Goal: Task Accomplishment & Management: Manage account settings

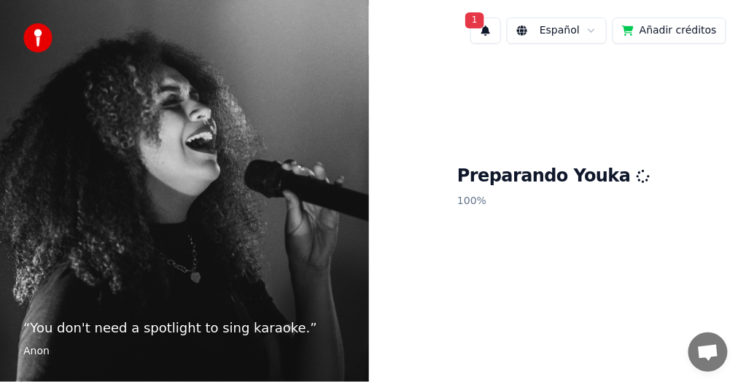
click at [484, 26] on span "1" at bounding box center [474, 20] width 19 height 16
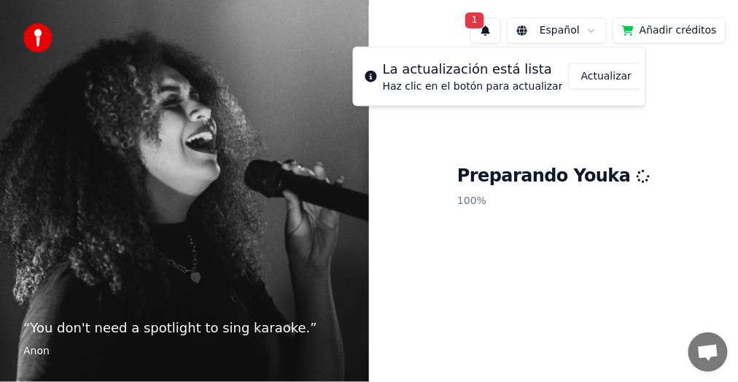
click at [591, 74] on button "Actualizar" at bounding box center [606, 76] width 75 height 26
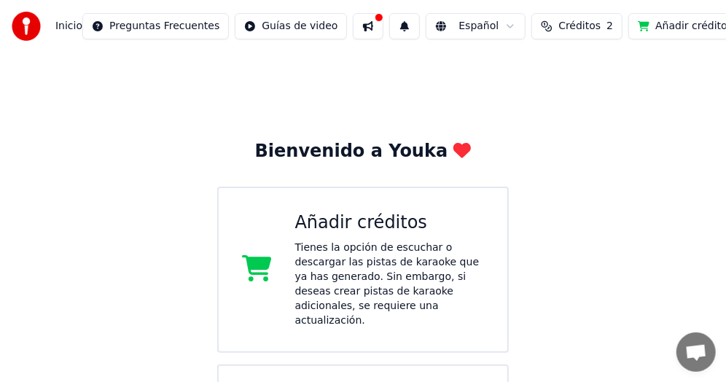
click at [353, 23] on button at bounding box center [368, 26] width 31 height 26
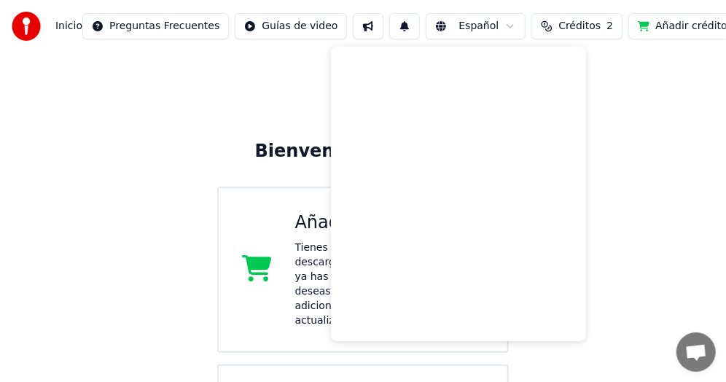
click at [17, 215] on div "Bienvenido a Youka Añadir créditos Tienes la opción de escuchar o descargar las…" at bounding box center [363, 351] width 726 height 598
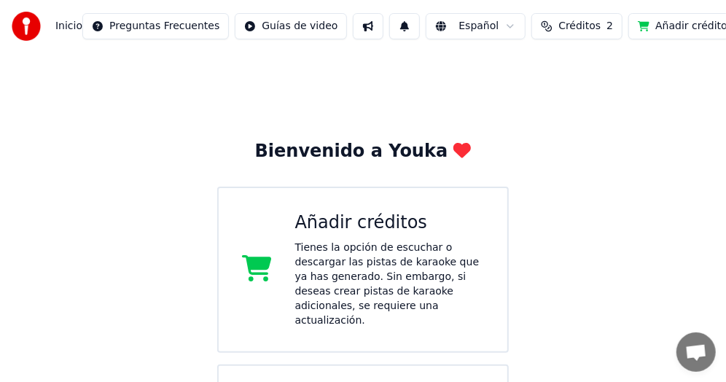
click at [693, 346] on span "Chat abierto" at bounding box center [696, 353] width 23 height 19
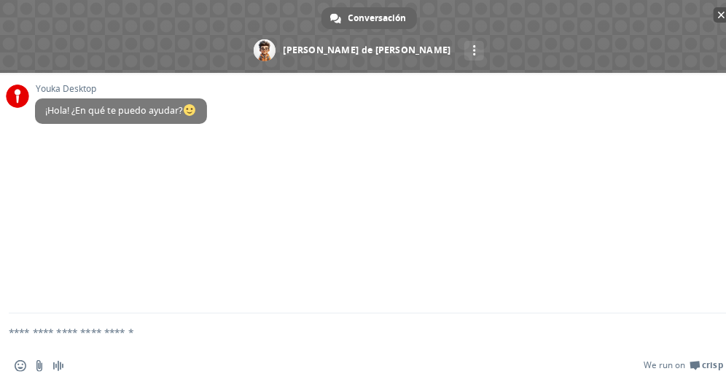
click at [718, 15] on span "Cerrar el chat" at bounding box center [721, 14] width 7 height 9
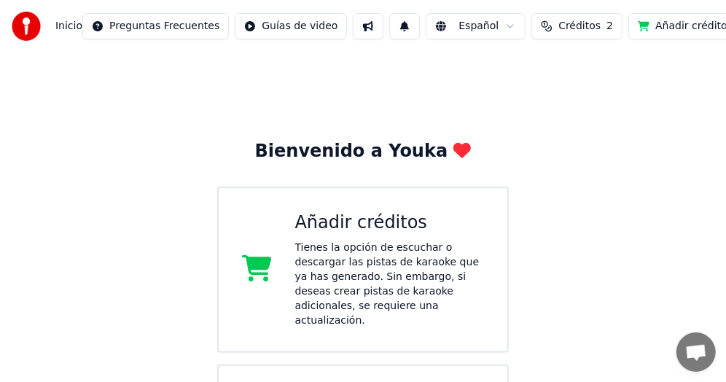
scroll to position [73, 0]
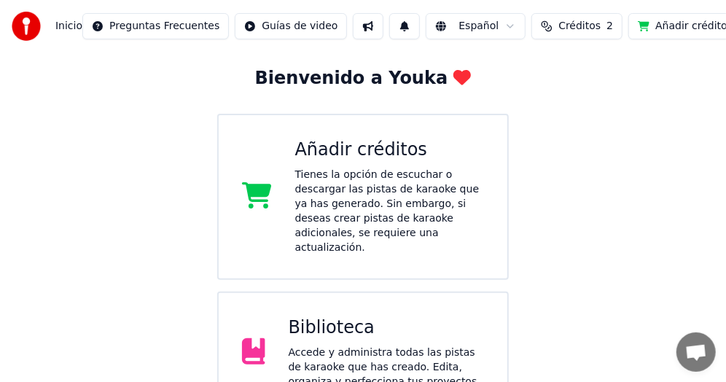
click at [364, 199] on div "Tienes la opción de escuchar o descargar las pistas de karaoke que ya has gener…" at bounding box center [390, 211] width 190 height 87
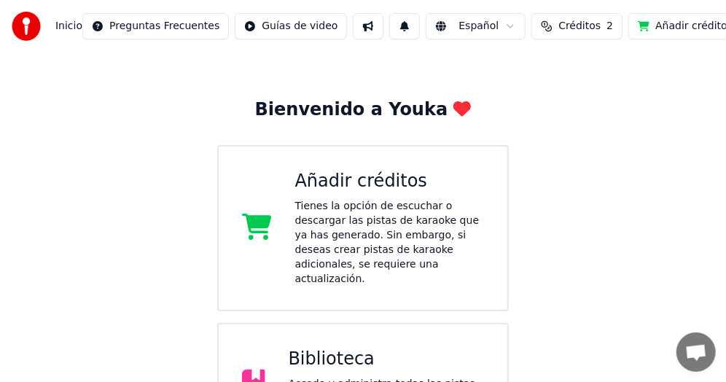
scroll to position [0, 0]
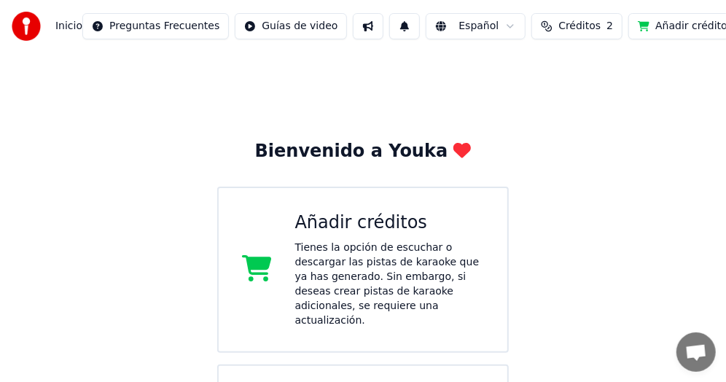
click at [658, 23] on button "Añadir créditos" at bounding box center [685, 26] width 114 height 26
click at [558, 26] on span "Créditos" at bounding box center [579, 26] width 42 height 15
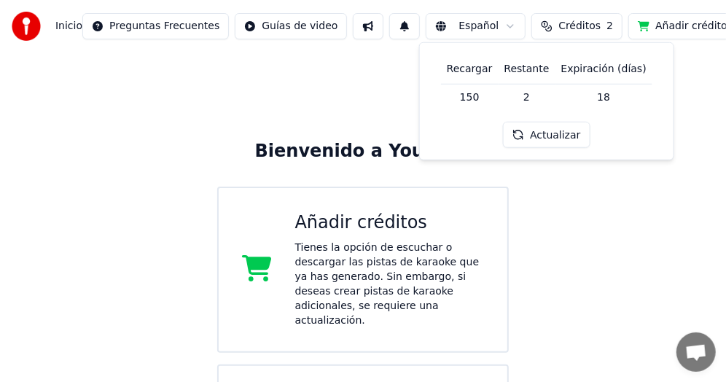
click at [154, 145] on div "Bienvenido a Youka Añadir créditos Tienes la opción de escuchar o descargar las…" at bounding box center [363, 351] width 726 height 598
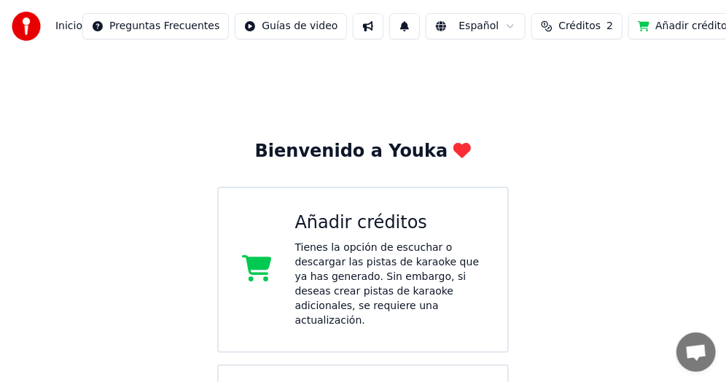
click at [607, 26] on span "2" at bounding box center [610, 26] width 7 height 15
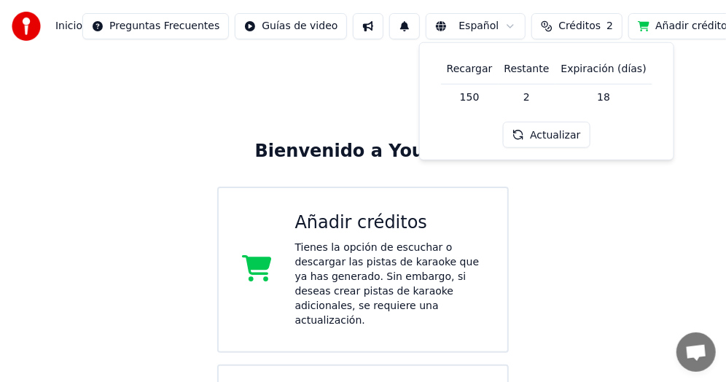
click at [537, 131] on button "Actualizar" at bounding box center [546, 135] width 87 height 26
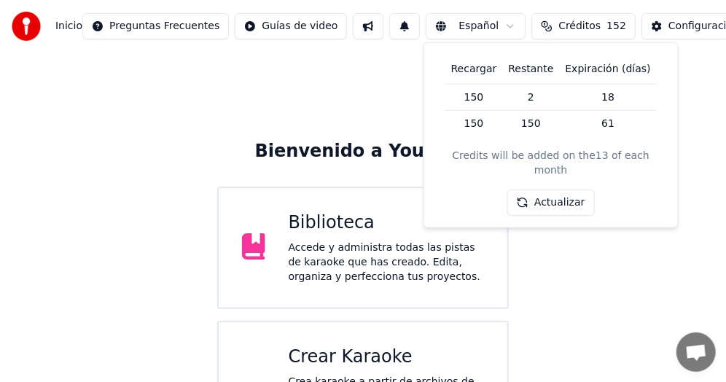
click at [93, 144] on div "Bienvenido a Youka Biblioteca Accede y administra todas las pistas de karaoke q…" at bounding box center [363, 262] width 726 height 420
